Goal: Browse casually: Explore the website without a specific task or goal

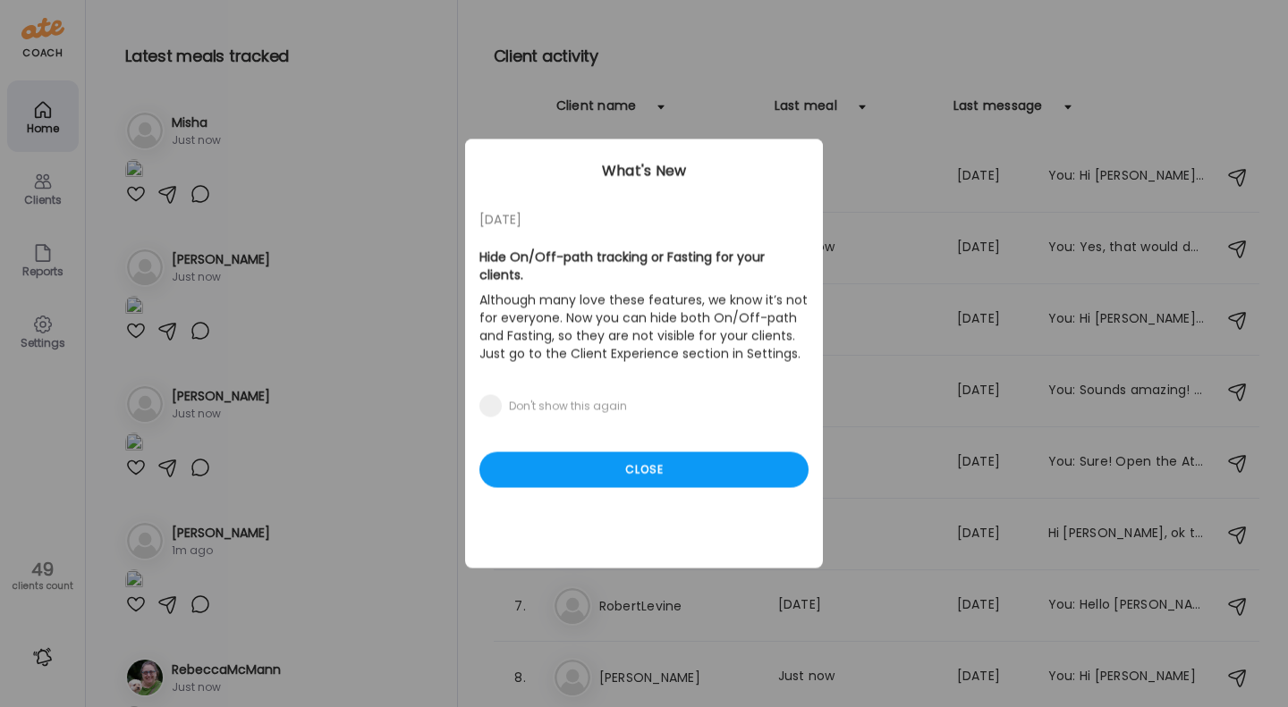
click at [637, 454] on div "Close" at bounding box center [643, 470] width 329 height 36
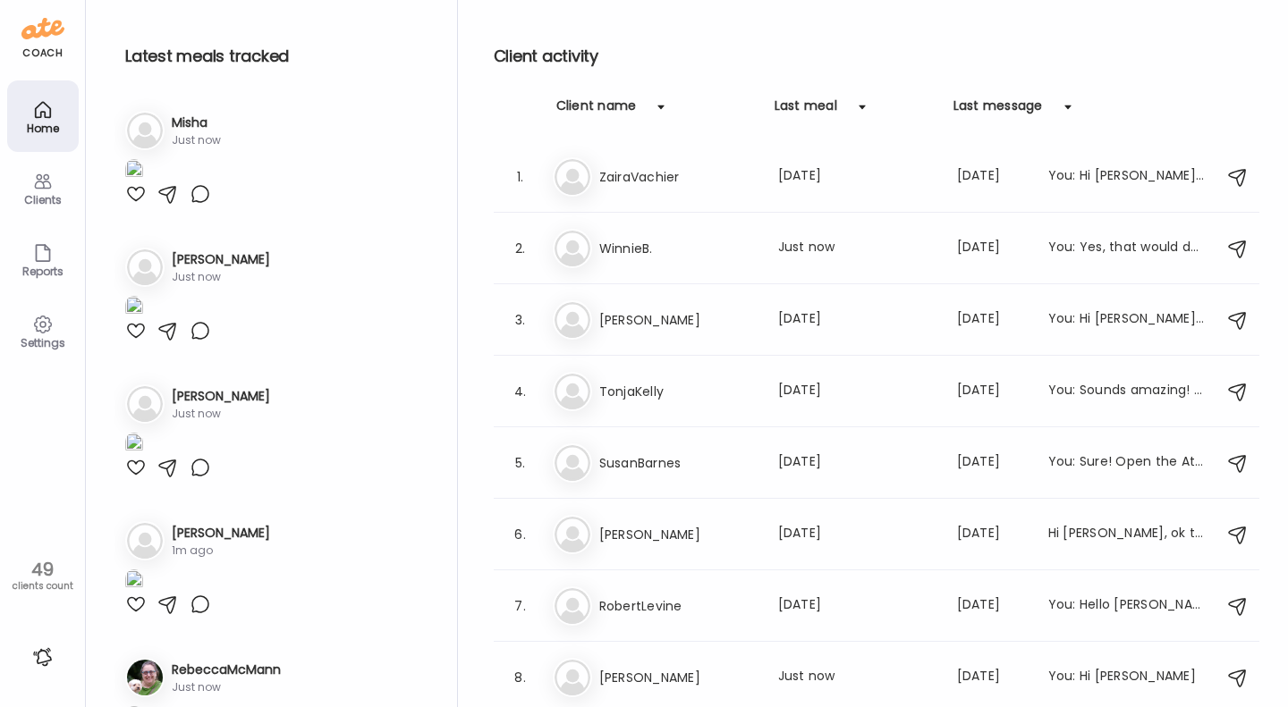
click at [41, 123] on div "Home" at bounding box center [43, 129] width 64 height 12
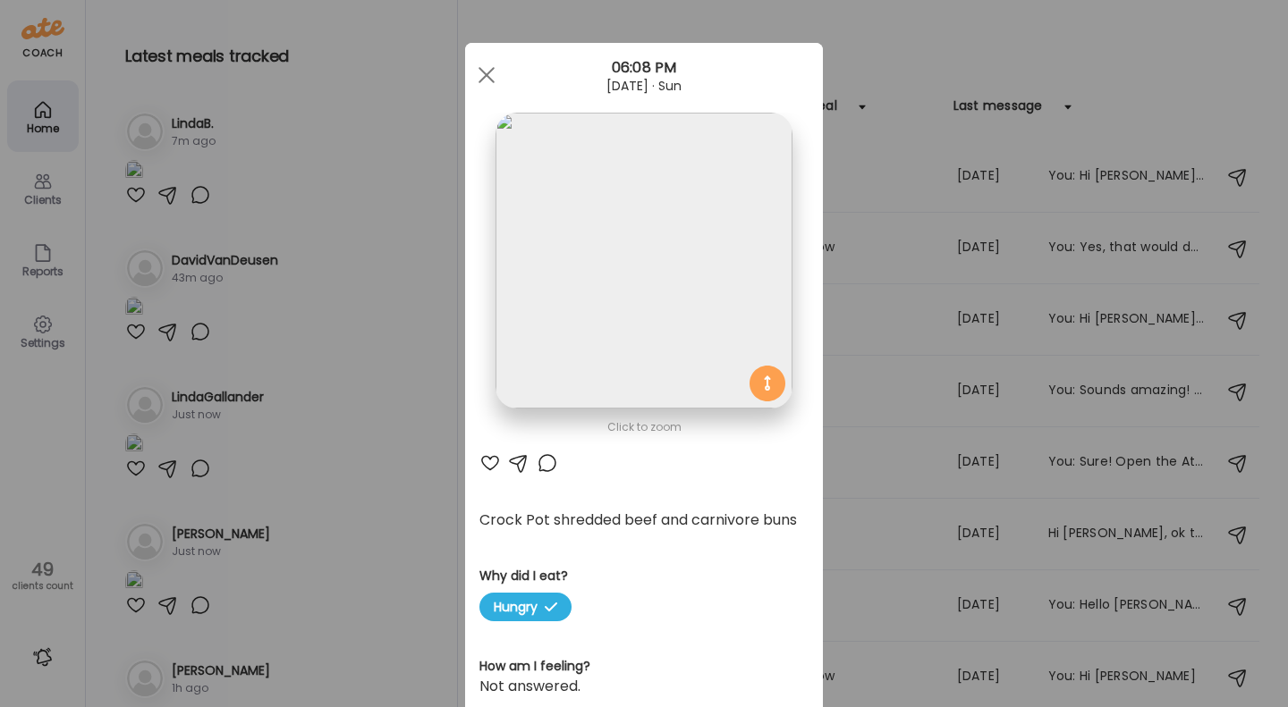
click at [480, 74] on span at bounding box center [486, 75] width 16 height 16
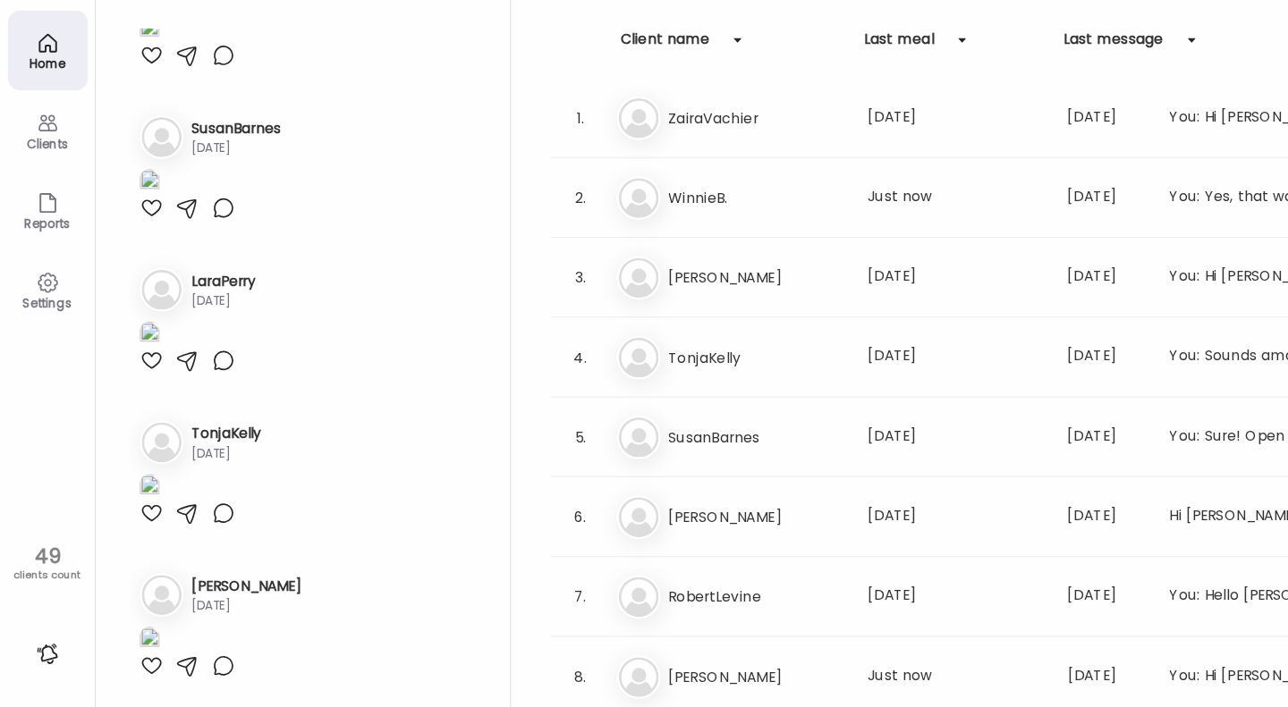
scroll to position [9209, 0]
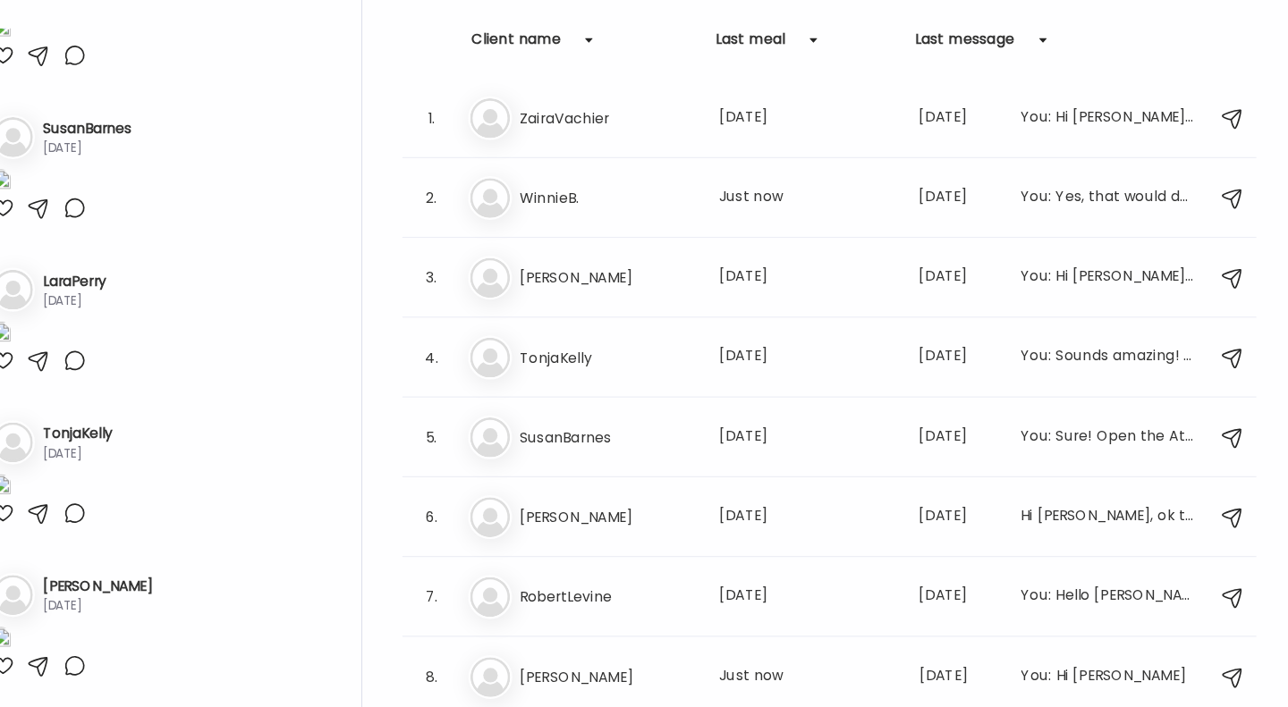
click at [587, 537] on img at bounding box center [572, 535] width 36 height 36
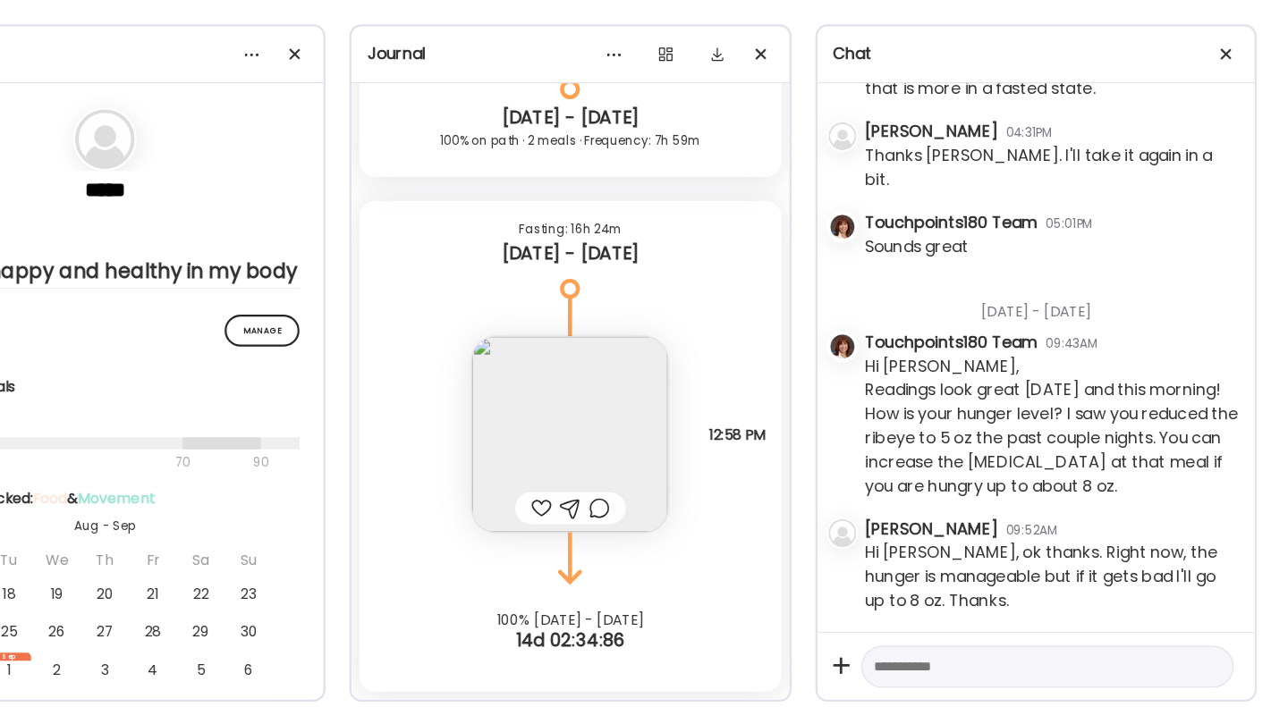
scroll to position [2038, 0]
click at [946, 665] on textarea at bounding box center [1056, 668] width 278 height 21
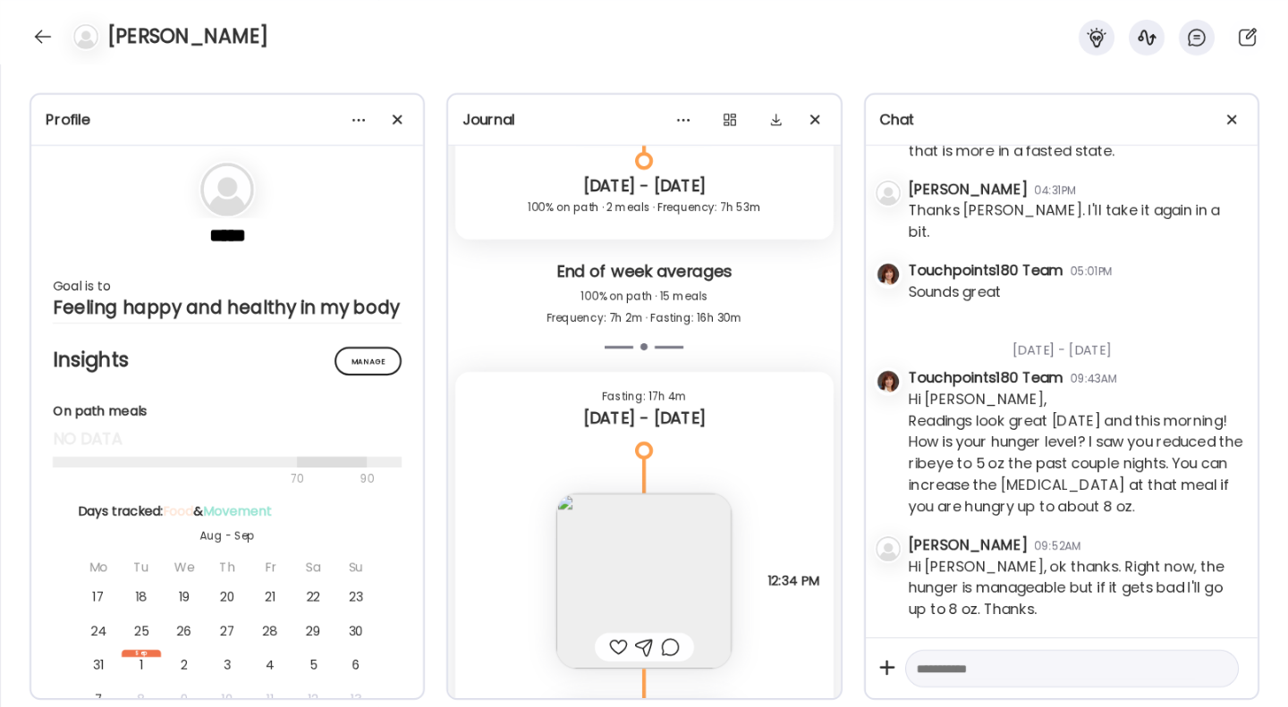
scroll to position [0, 0]
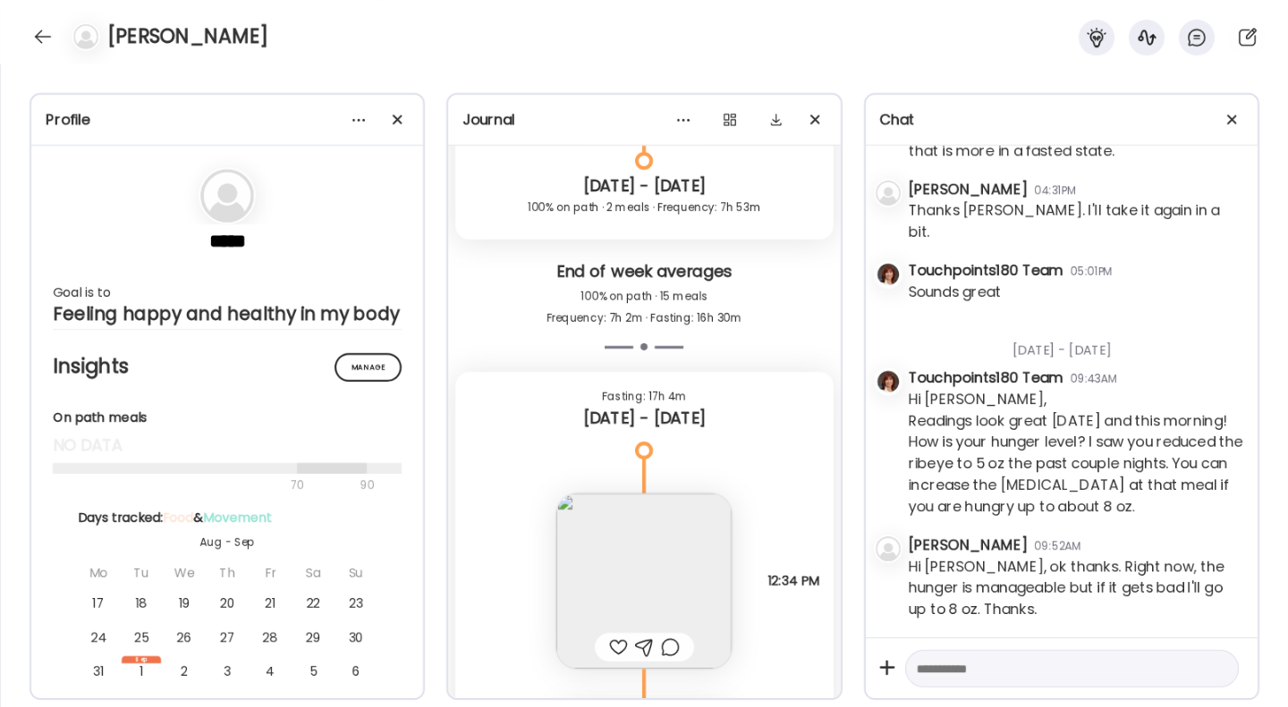
click at [40, 38] on div at bounding box center [43, 36] width 29 height 29
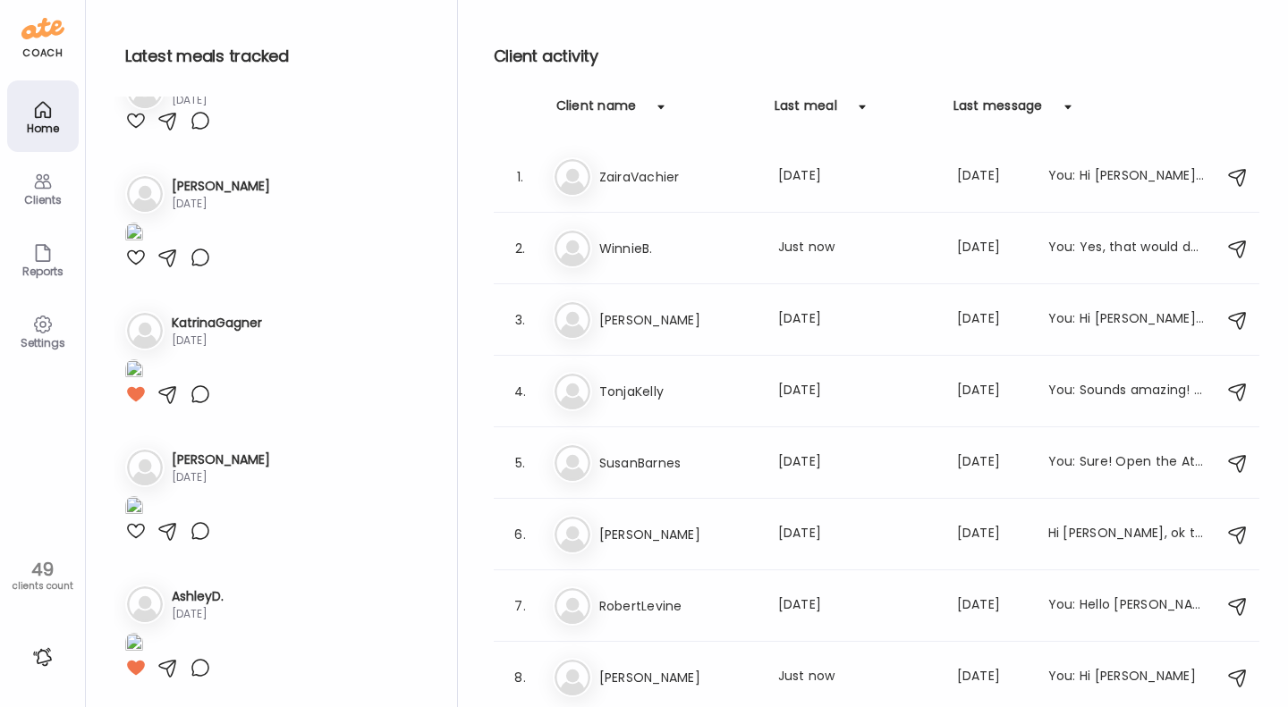
scroll to position [10273, 0]
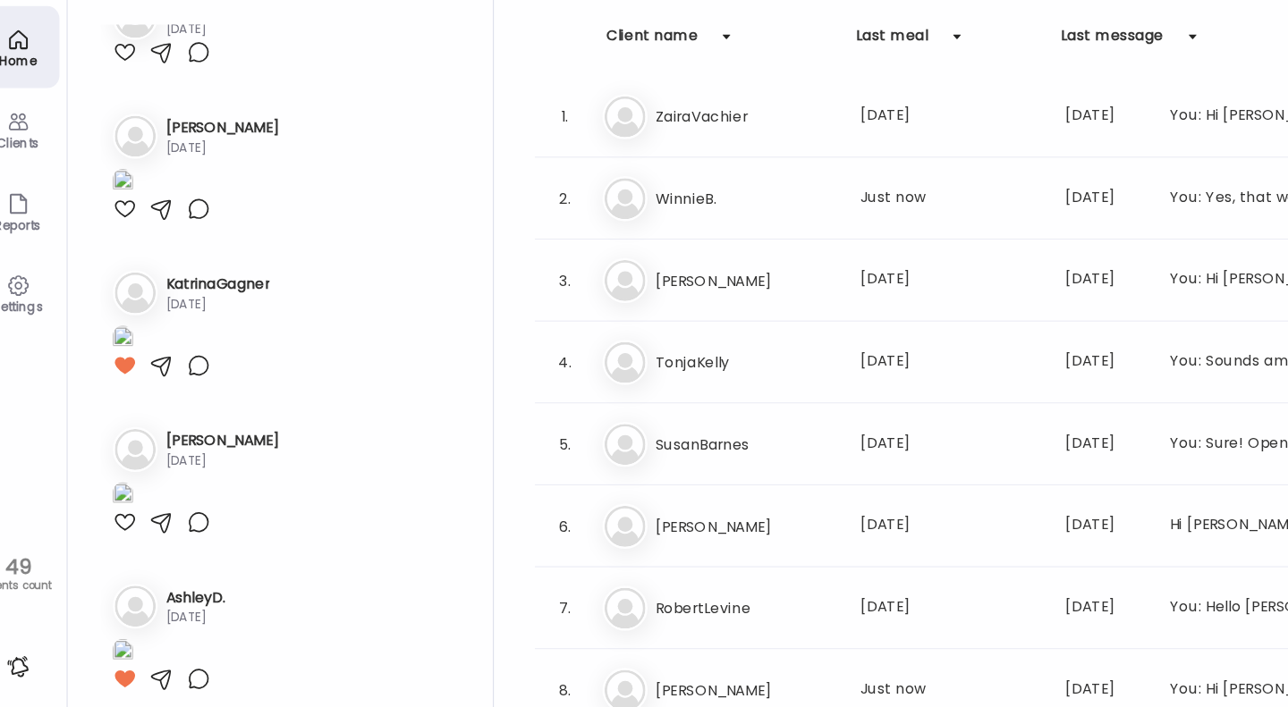
scroll to position [12090, 0]
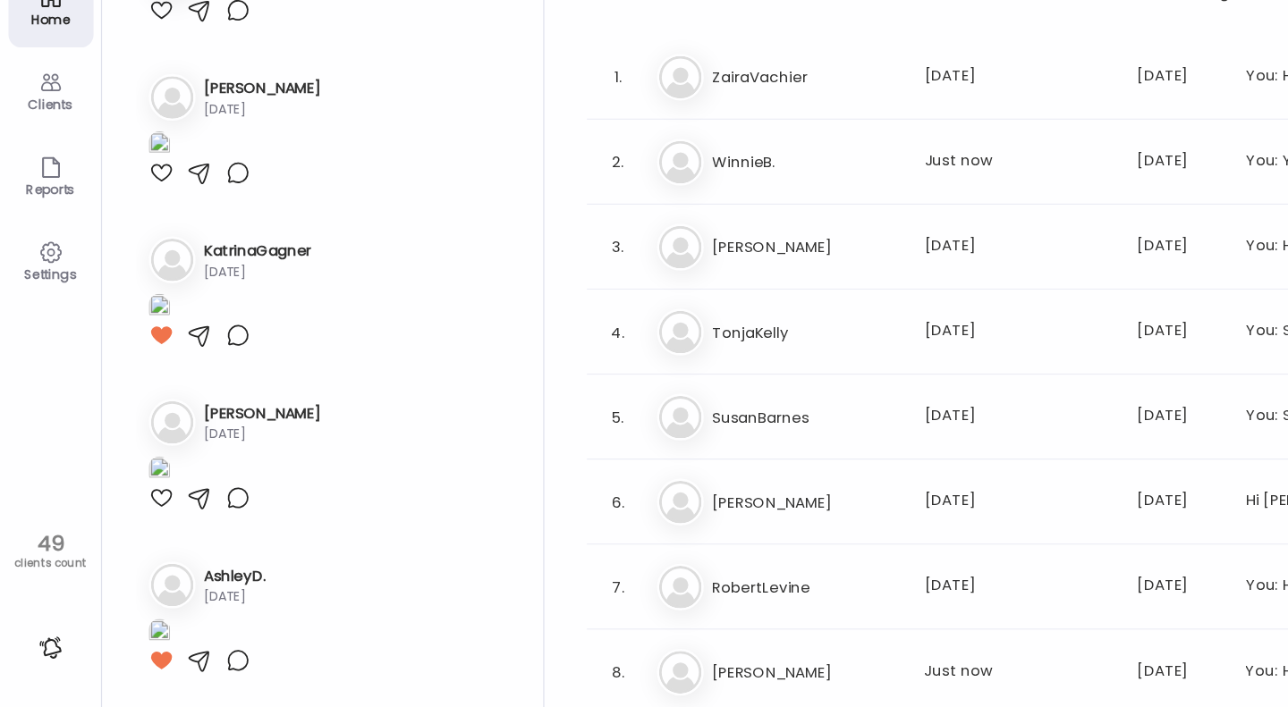
scroll to position [0, 0]
